Goal: Information Seeking & Learning: Learn about a topic

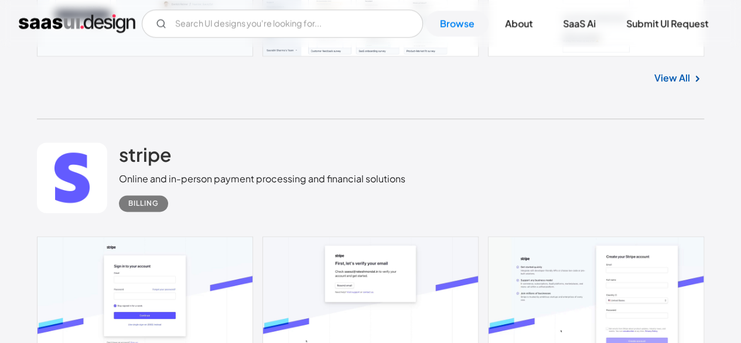
scroll to position [935, 0]
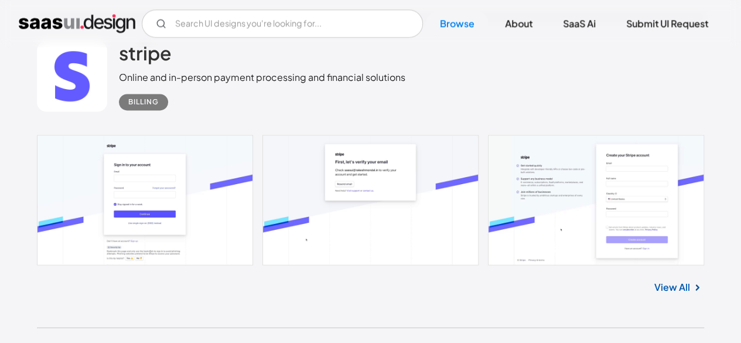
click at [161, 157] on link at bounding box center [370, 200] width 667 height 130
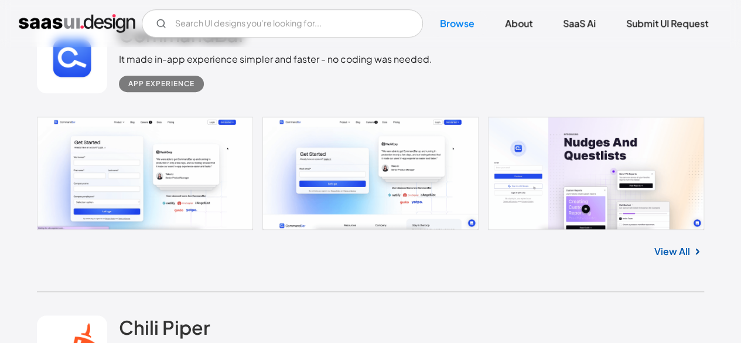
scroll to position [2514, 0]
click at [669, 247] on link "View All" at bounding box center [672, 251] width 36 height 14
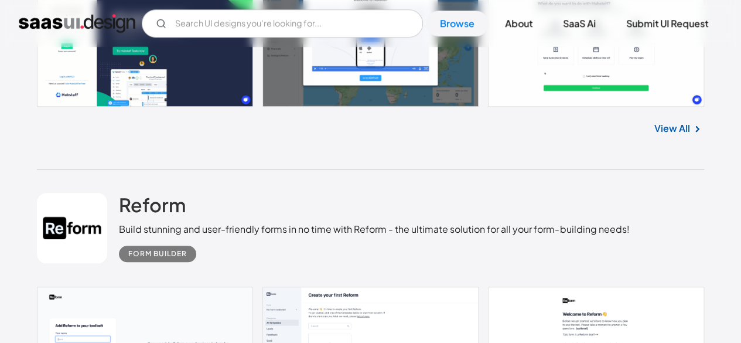
scroll to position [293, 0]
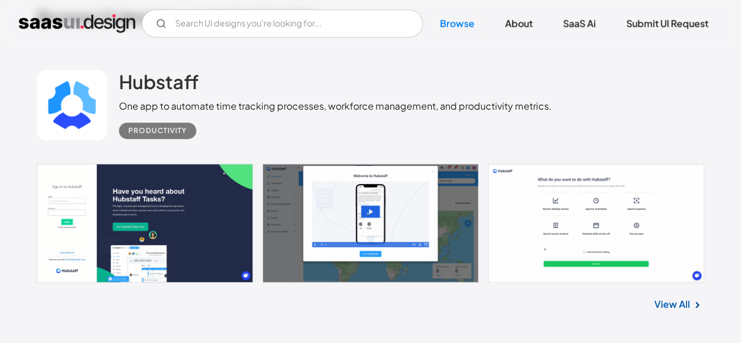
click at [188, 206] on link at bounding box center [370, 222] width 667 height 119
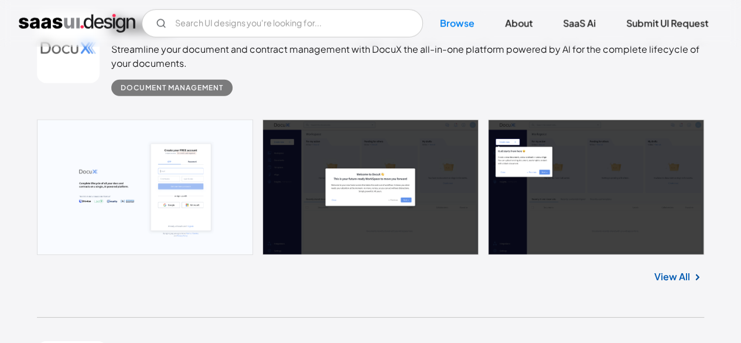
scroll to position [1756, 0]
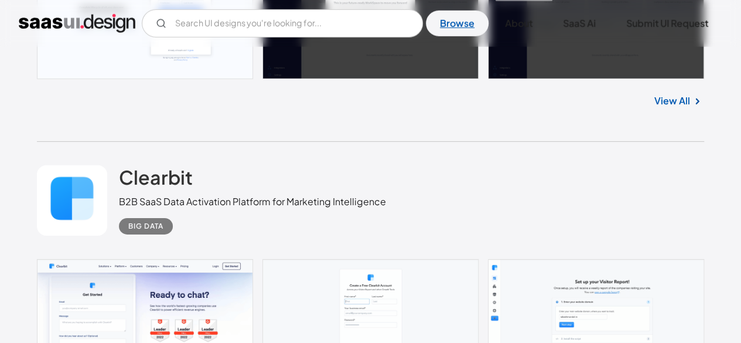
click at [454, 22] on link "Browse" at bounding box center [457, 24] width 63 height 26
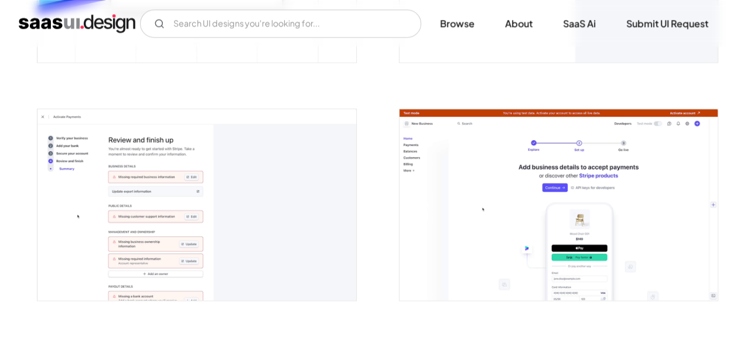
click at [161, 157] on img "open lightbox" at bounding box center [196, 204] width 318 height 191
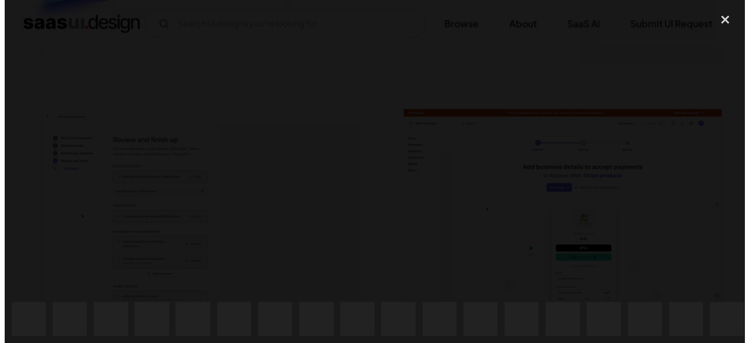
scroll to position [883, 0]
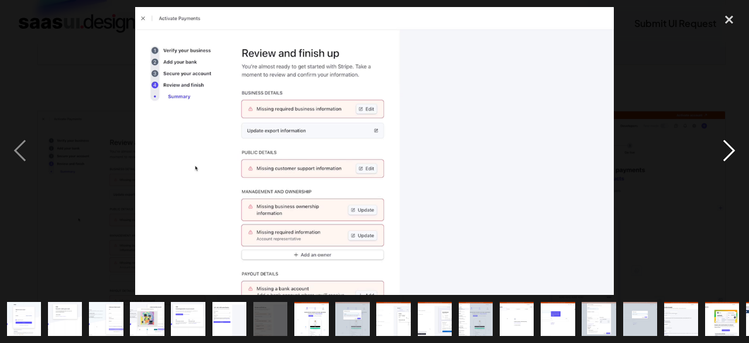
click at [738, 150] on div "next image" at bounding box center [730, 150] width 40 height 287
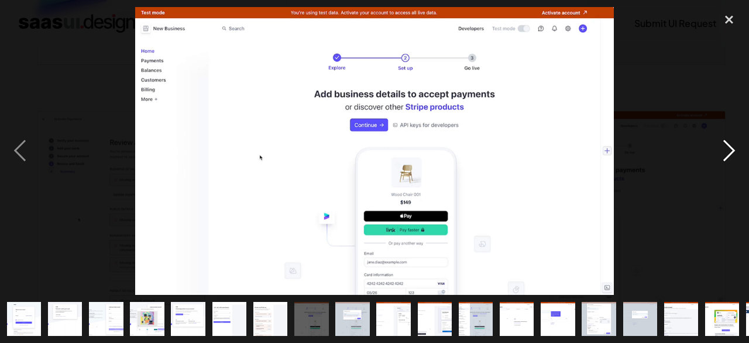
click at [731, 150] on div "next image" at bounding box center [730, 150] width 40 height 287
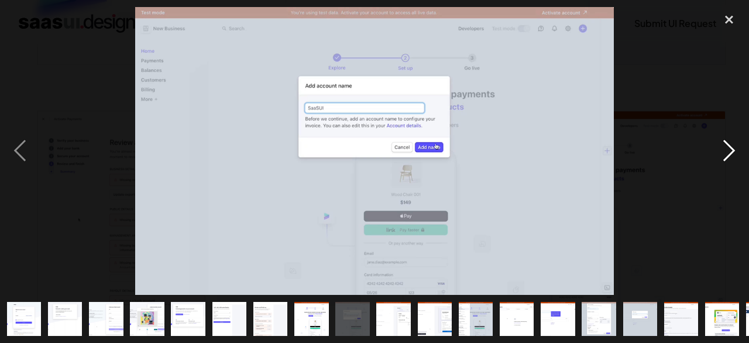
click at [731, 150] on div "next image" at bounding box center [730, 150] width 40 height 287
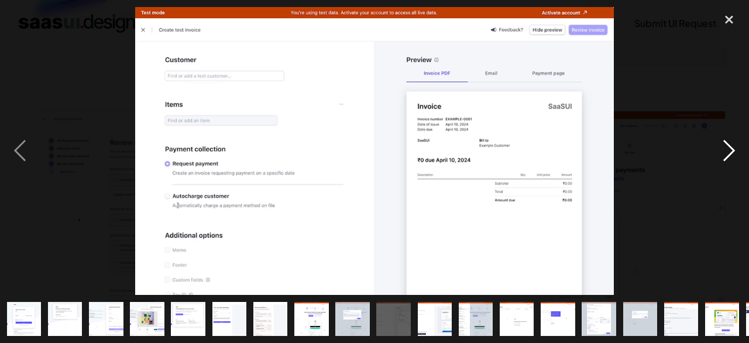
click at [731, 150] on div "next image" at bounding box center [730, 150] width 40 height 287
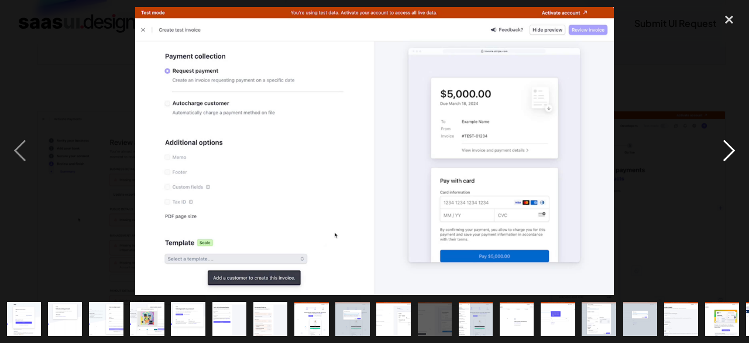
click at [731, 150] on div "next image" at bounding box center [730, 150] width 40 height 287
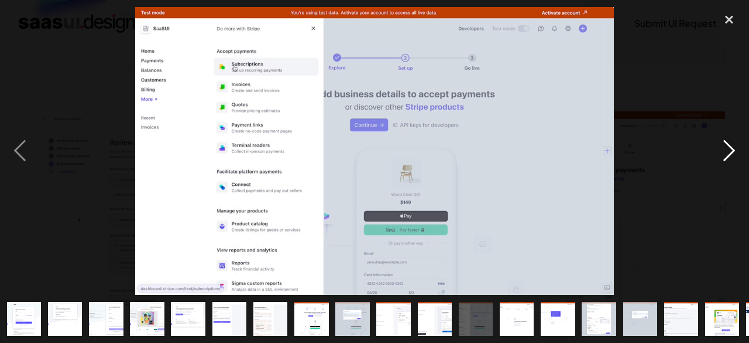
click at [731, 150] on div "next image" at bounding box center [730, 150] width 40 height 287
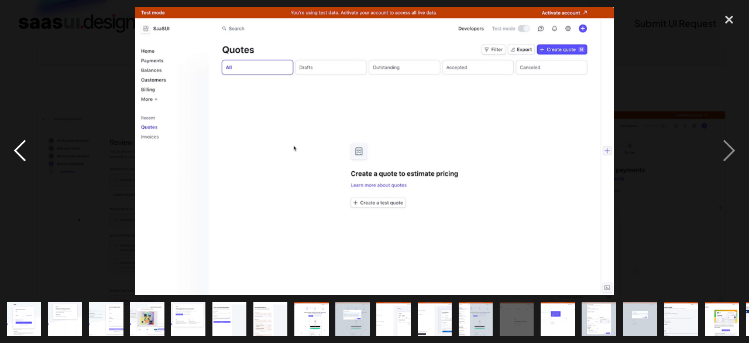
click at [13, 157] on div "previous image" at bounding box center [20, 150] width 40 height 287
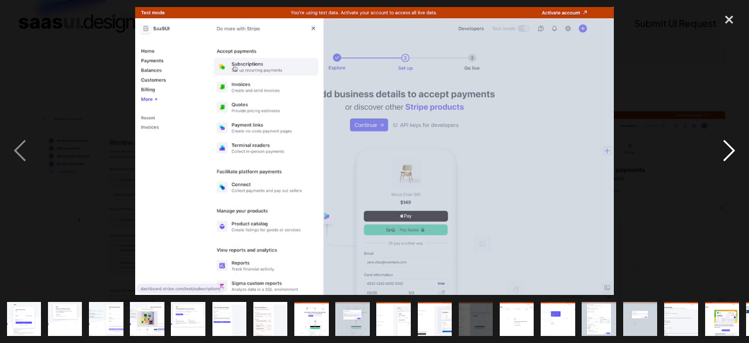
click at [740, 141] on div "next image" at bounding box center [730, 150] width 40 height 287
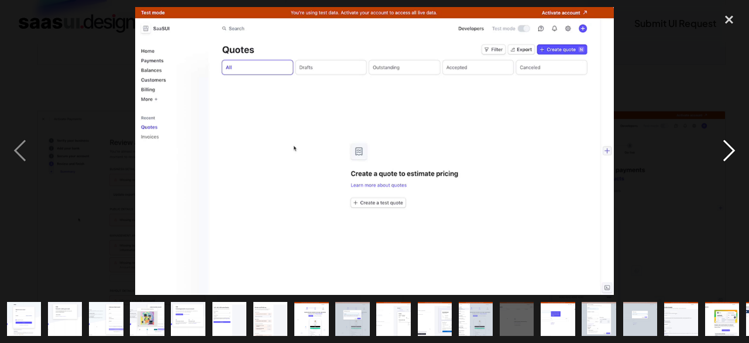
click at [739, 148] on div "next image" at bounding box center [730, 150] width 40 height 287
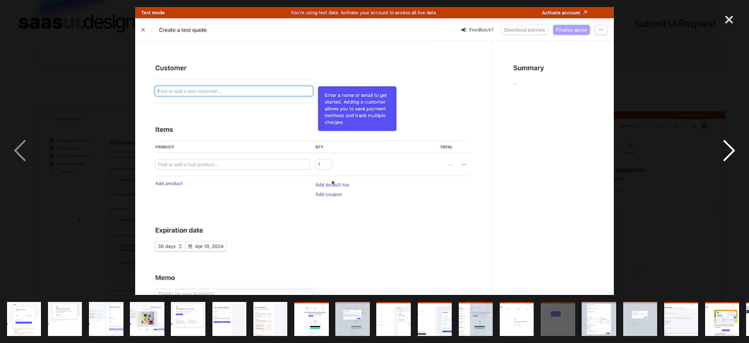
click at [739, 148] on div "next image" at bounding box center [730, 150] width 40 height 287
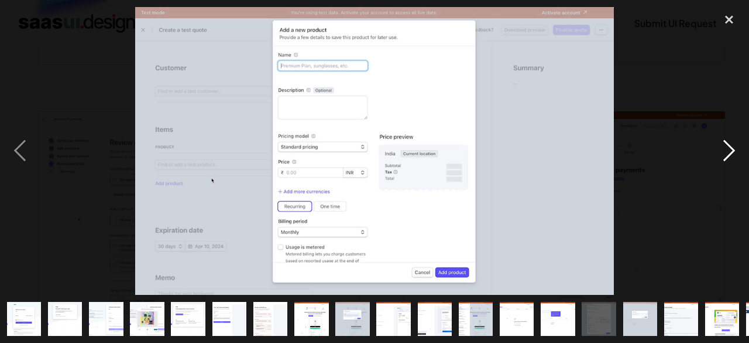
click at [739, 148] on div "next image" at bounding box center [730, 150] width 40 height 287
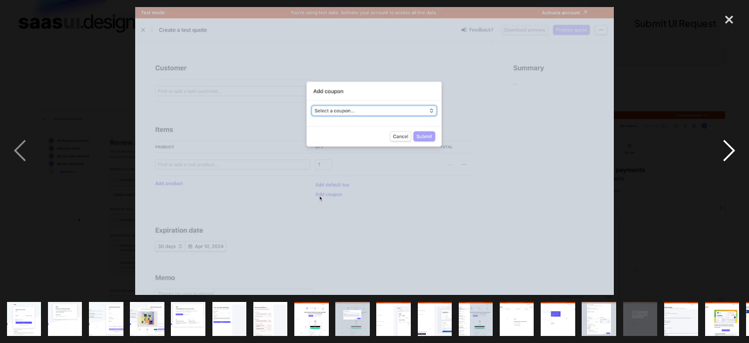
click at [739, 148] on div "next image" at bounding box center [730, 150] width 40 height 287
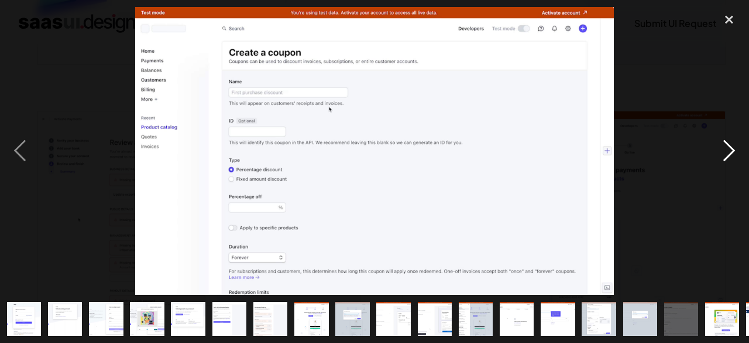
click at [739, 148] on div "next image" at bounding box center [730, 150] width 40 height 287
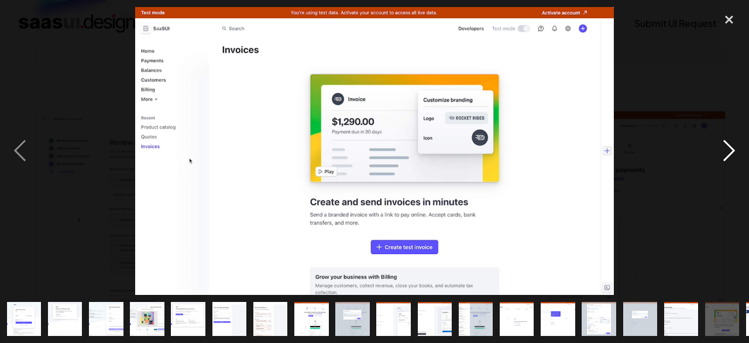
click at [739, 148] on div "next image" at bounding box center [730, 150] width 40 height 287
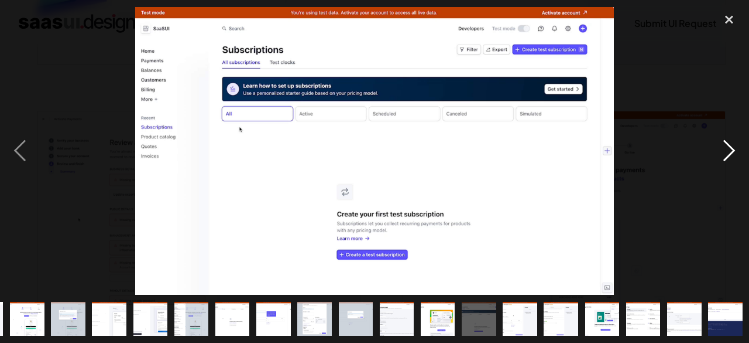
scroll to position [0, 285]
click at [739, 148] on div "next image" at bounding box center [730, 150] width 40 height 287
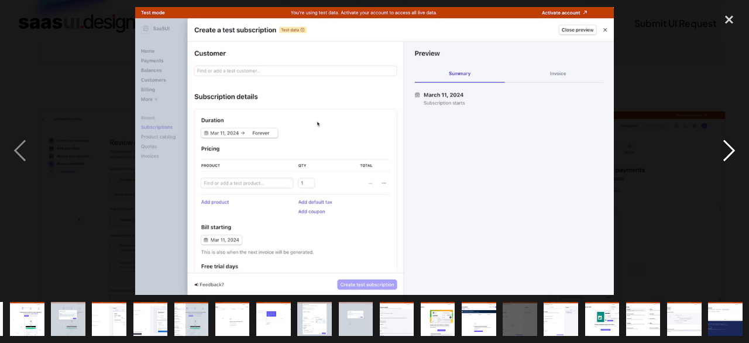
click at [739, 148] on div "next image" at bounding box center [730, 150] width 40 height 287
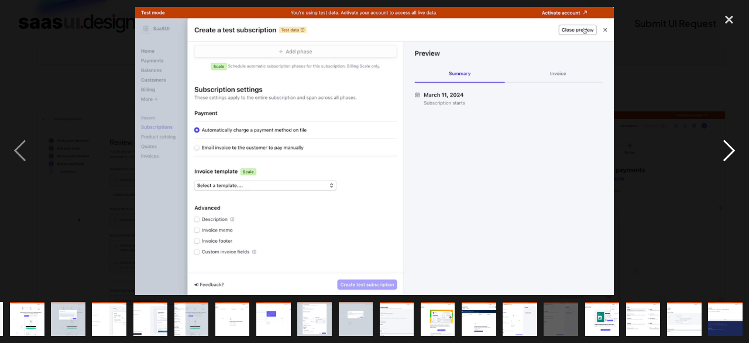
click at [739, 148] on div "next image" at bounding box center [730, 150] width 40 height 287
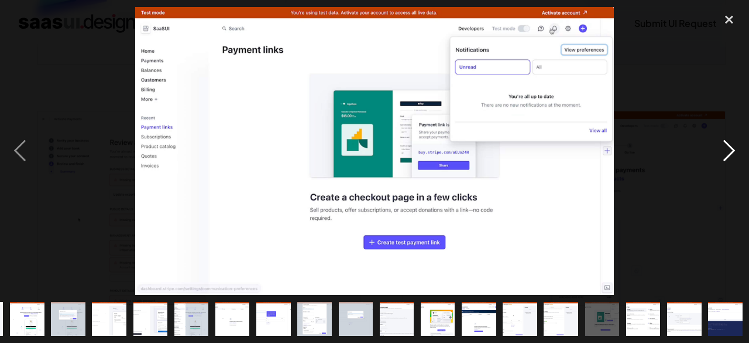
click at [739, 131] on div "next image" at bounding box center [730, 150] width 40 height 287
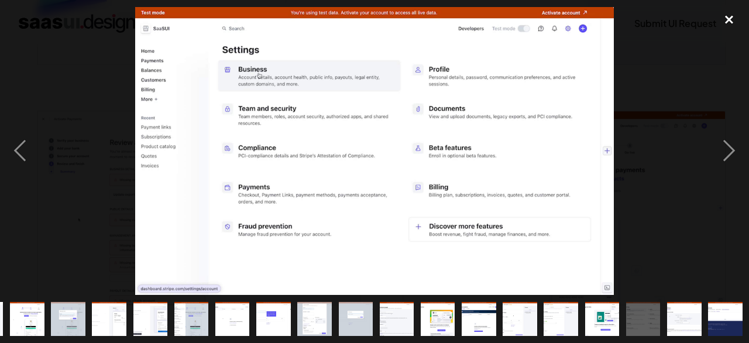
click at [732, 13] on div "close lightbox" at bounding box center [730, 20] width 40 height 26
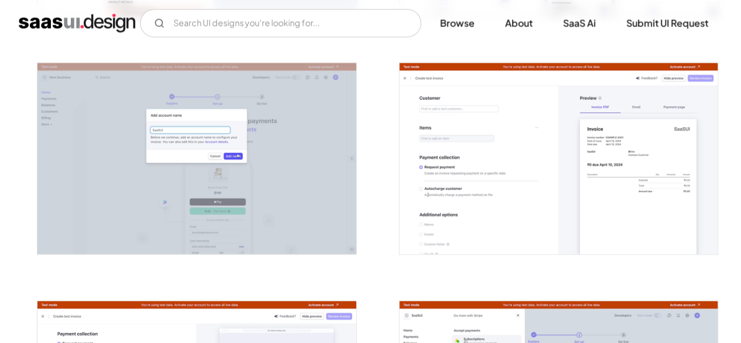
scroll to position [1230, 0]
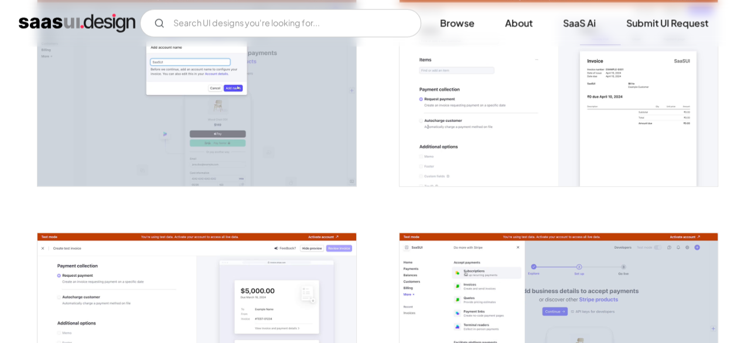
drag, startPoint x: 464, startPoint y: 198, endPoint x: 458, endPoint y: 193, distance: 7.5
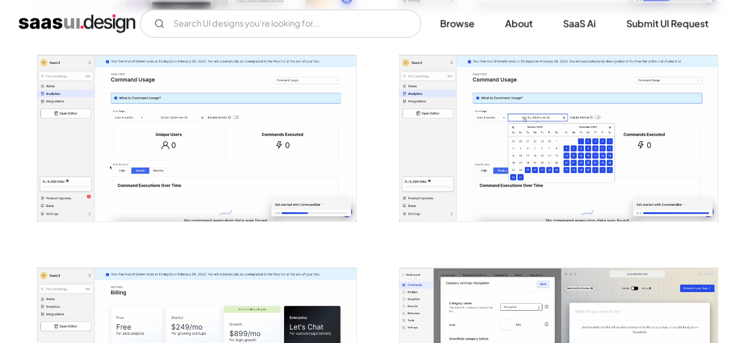
click at [454, 182] on img "open lightbox" at bounding box center [558, 138] width 318 height 166
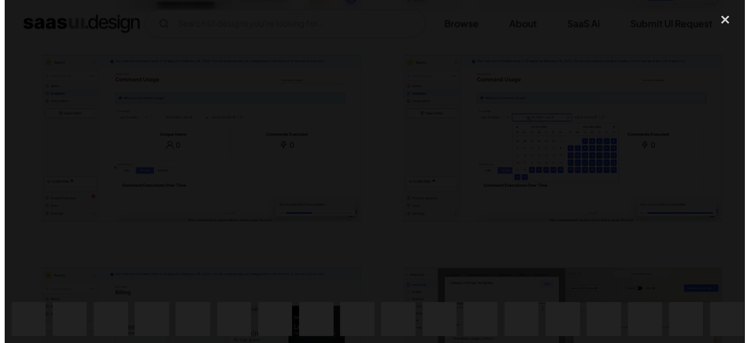
scroll to position [646, 0]
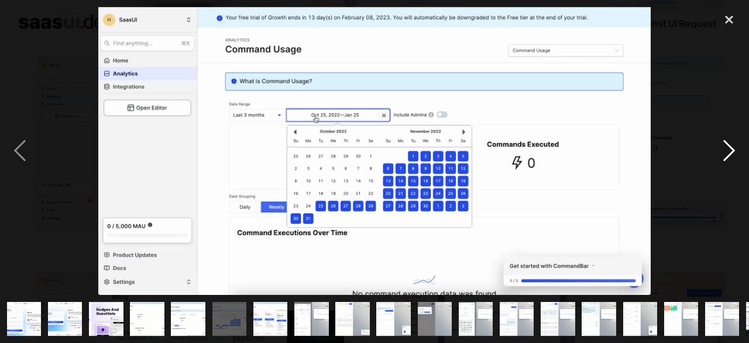
click at [724, 145] on div "next image" at bounding box center [730, 150] width 40 height 287
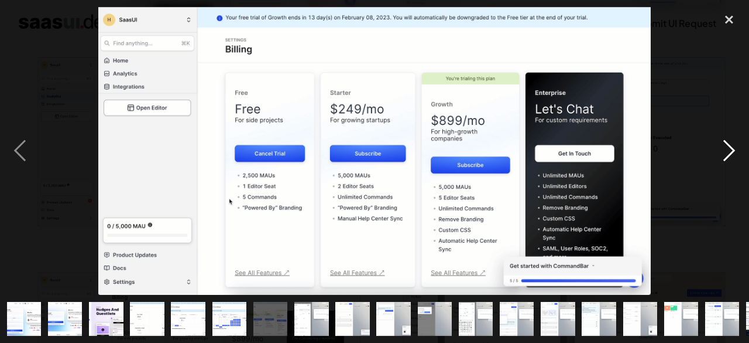
click at [724, 145] on div "next image" at bounding box center [730, 150] width 40 height 287
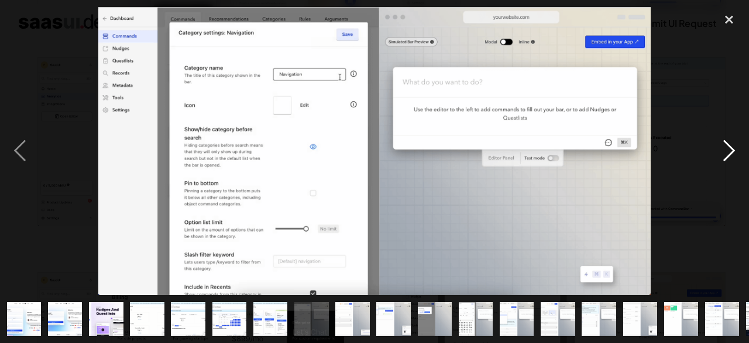
click at [724, 142] on div "next image" at bounding box center [730, 150] width 40 height 287
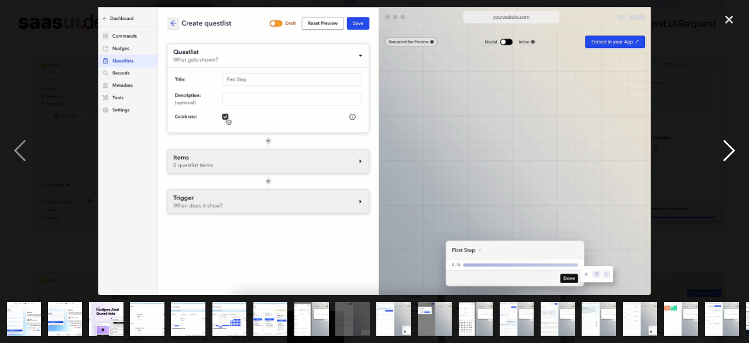
click at [721, 104] on div "next image" at bounding box center [730, 150] width 40 height 287
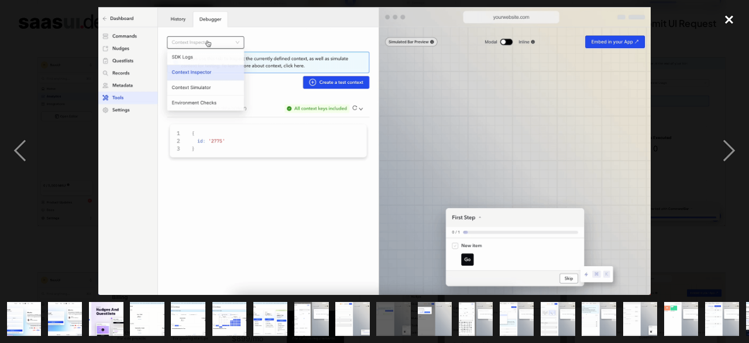
click at [732, 16] on div "close lightbox" at bounding box center [730, 20] width 40 height 26
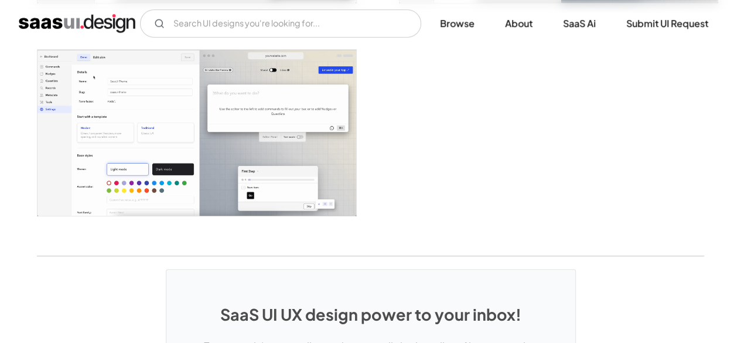
scroll to position [2327, 0]
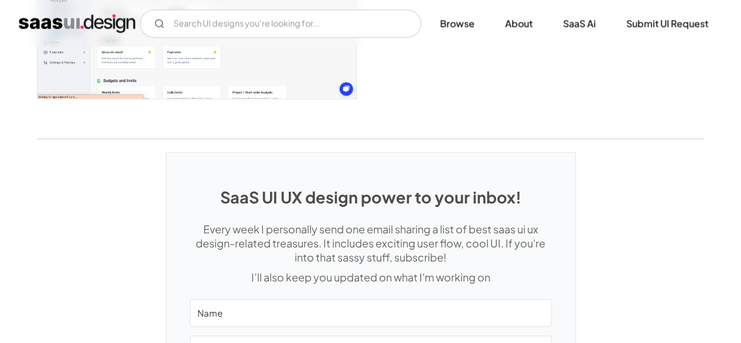
scroll to position [2712, 0]
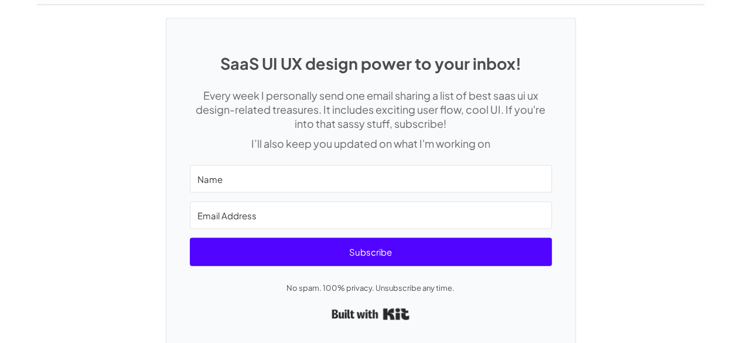
scroll to position [3395, 0]
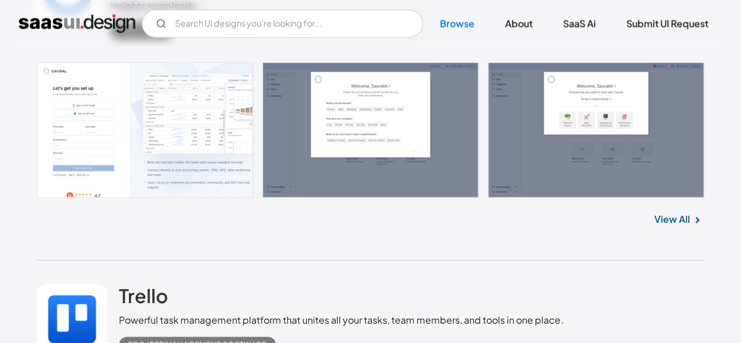
scroll to position [7611, 0]
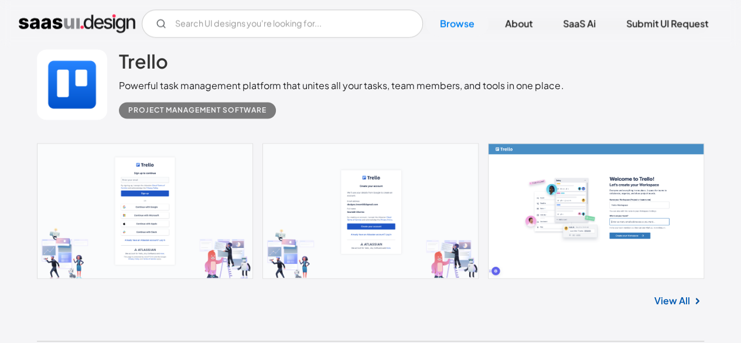
drag, startPoint x: 689, startPoint y: 302, endPoint x: 526, endPoint y: 297, distance: 163.4
click at [526, 297] on div "View All" at bounding box center [370, 297] width 667 height 39
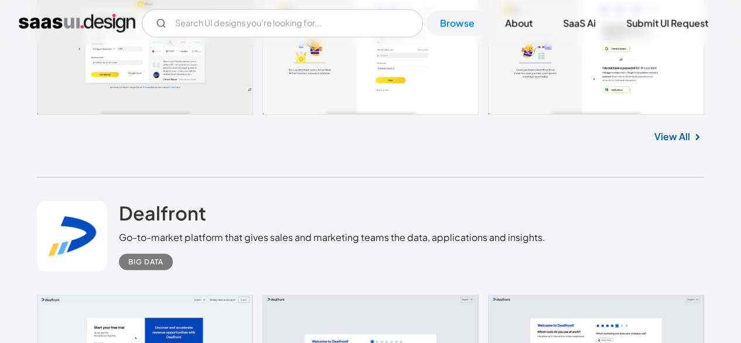
scroll to position [8197, 0]
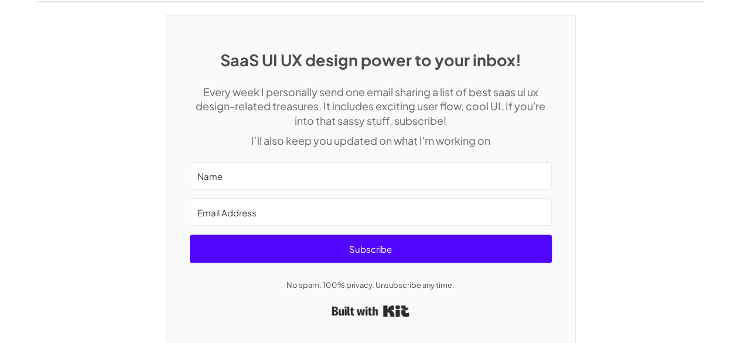
scroll to position [3253, 0]
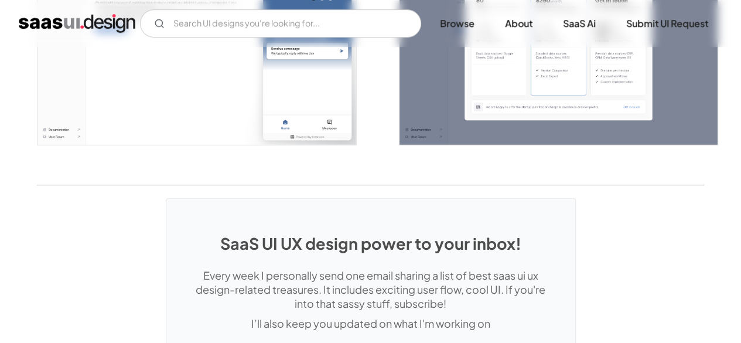
scroll to position [2693, 0]
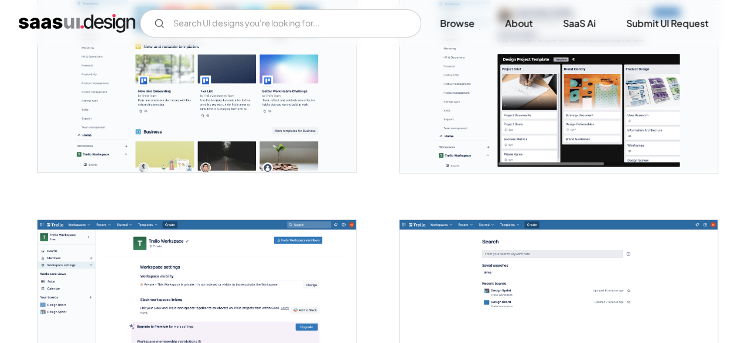
scroll to position [1932, 0]
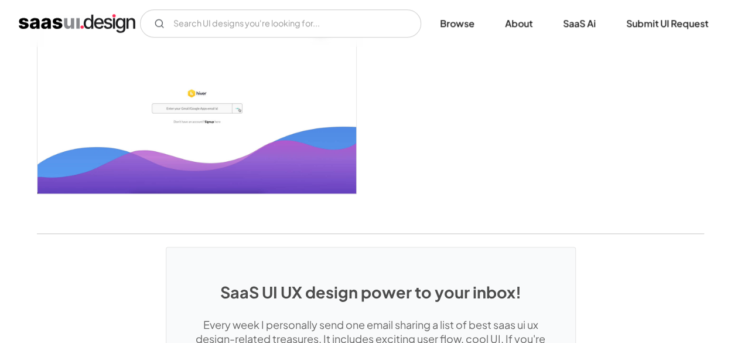
scroll to position [2518, 0]
